Goal: Transaction & Acquisition: Obtain resource

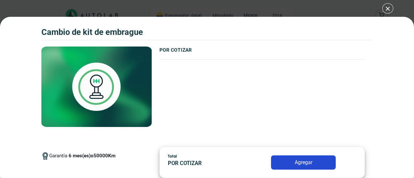
click at [229, 162] on p "POR COTIZAR" at bounding box center [204, 164] width 73 height 8
click at [291, 160] on button "Agregar" at bounding box center [303, 163] width 65 height 14
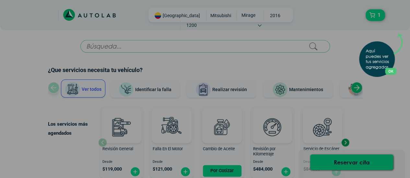
click at [392, 72] on button "OK" at bounding box center [390, 71] width 11 height 7
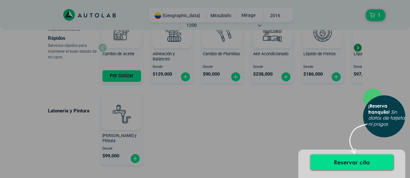
scroll to position [436, 0]
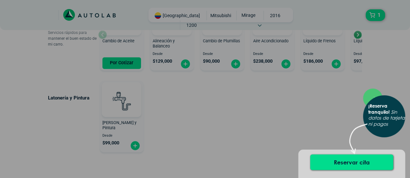
click at [356, 34] on div "× ¡Reserva tranquilo! Sin datos de tarjeta ni pagos" at bounding box center [205, 89] width 410 height 178
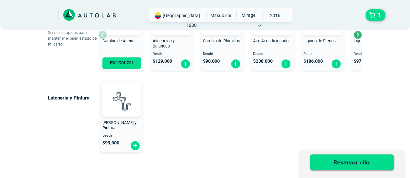
click at [359, 34] on div "Next slide" at bounding box center [357, 35] width 10 height 10
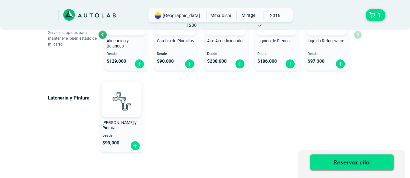
click at [359, 34] on div "Cambio de Aceite Por Cotizar Alineación y Balanceo Desde $ 129,000 Cambio de Pl…" at bounding box center [229, 34] width 263 height 77
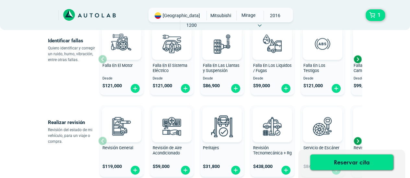
scroll to position [164, 0]
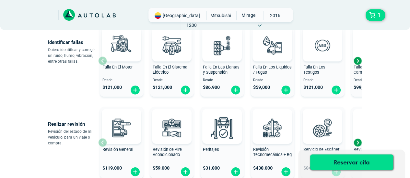
click at [359, 60] on div "Next slide" at bounding box center [357, 61] width 10 height 10
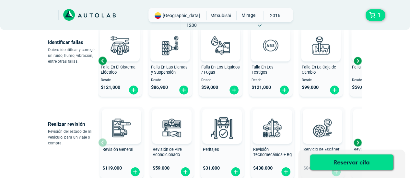
click at [359, 60] on div "Next slide" at bounding box center [357, 61] width 10 height 10
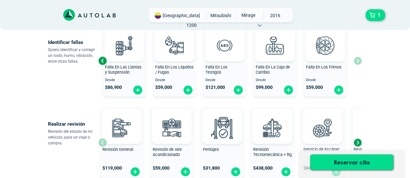
click at [359, 60] on div "Falla En El Motor Desde $ 121,000 Falla En El Sistema Eléctrico Desde $ 121,000…" at bounding box center [229, 60] width 263 height 77
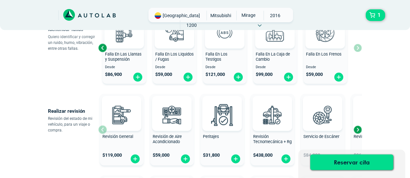
click at [356, 130] on div "Next slide" at bounding box center [357, 130] width 10 height 10
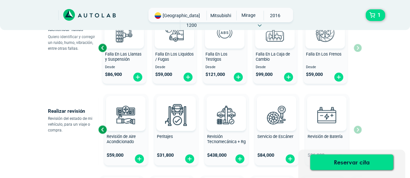
click at [356, 130] on div "Revisión General $ 119,000 Revisión de Aire Acondicionado $ 59,000 Peritajes $ …" at bounding box center [229, 129] width 263 height 77
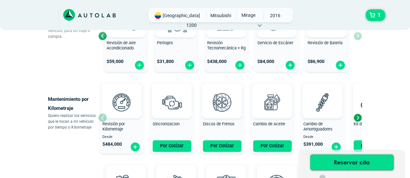
scroll to position [280, 0]
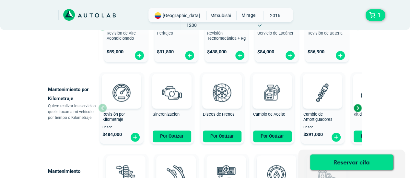
click at [356, 104] on div "Next slide" at bounding box center [357, 108] width 10 height 10
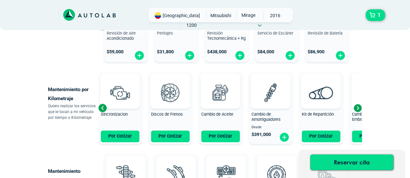
click at [356, 104] on div "Next slide" at bounding box center [357, 108] width 10 height 10
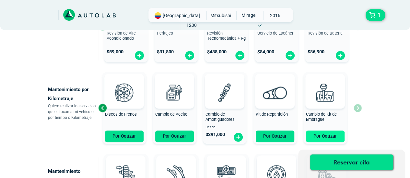
click at [324, 134] on button "Por Cotizar" at bounding box center [325, 137] width 39 height 12
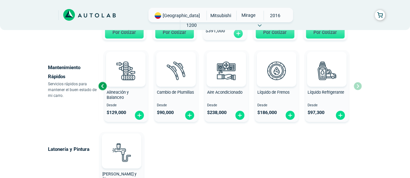
scroll to position [397, 0]
